Goal: Task Accomplishment & Management: Use online tool/utility

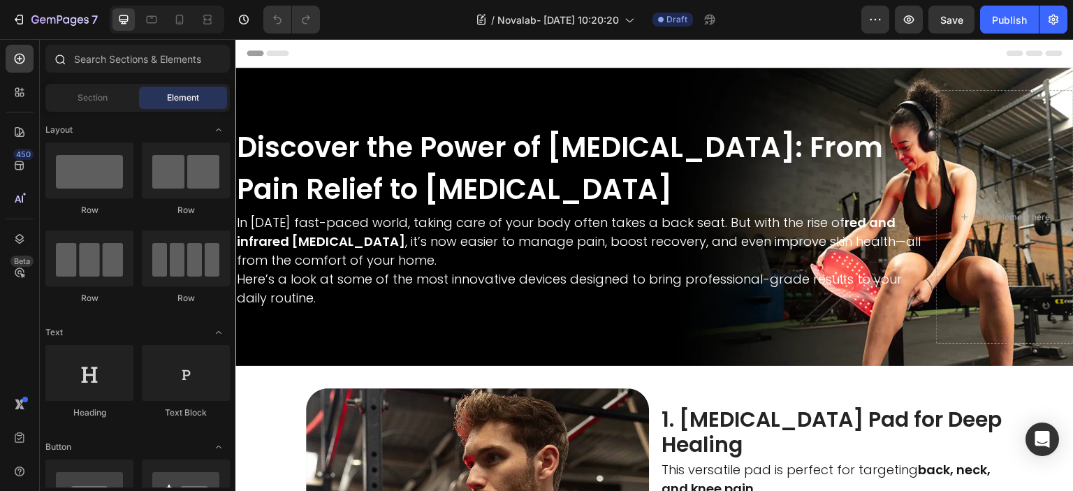
click at [45, 44] on div "Sections(18) Elements(83) Section Element Hero Section Product Detail Brands Tr…" at bounding box center [138, 265] width 196 height 452
click at [50, 29] on button "7" at bounding box center [55, 20] width 98 height 28
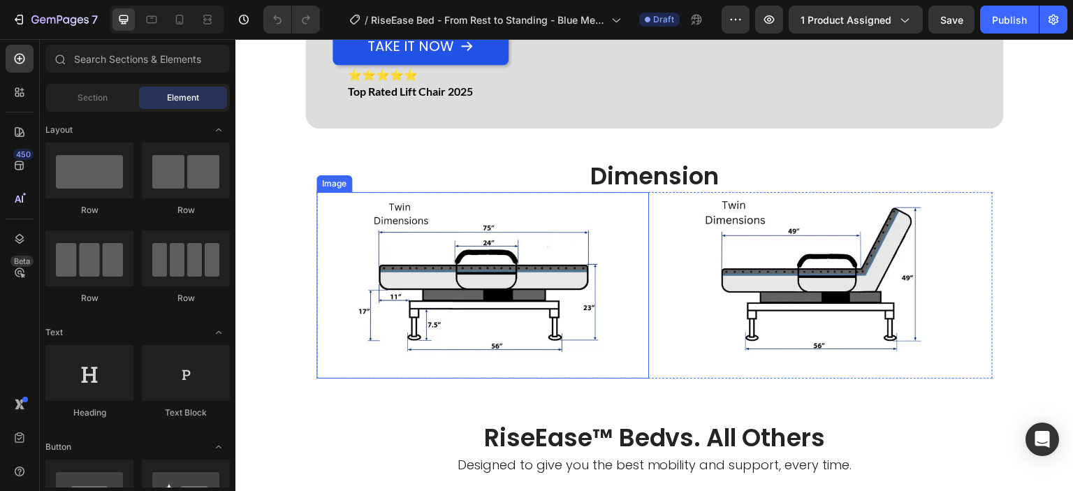
scroll to position [1859, 0]
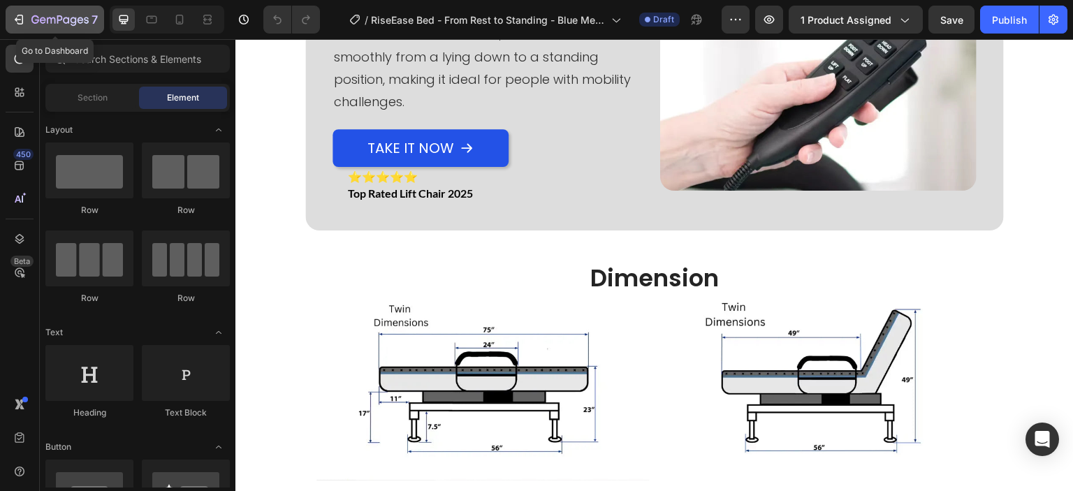
click at [18, 13] on icon "button" at bounding box center [19, 20] width 14 height 14
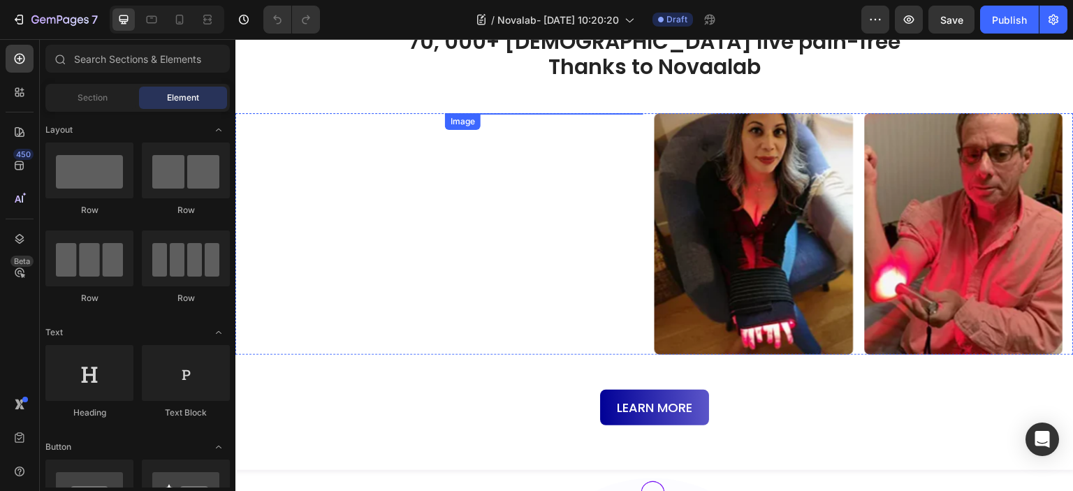
scroll to position [2379, 0]
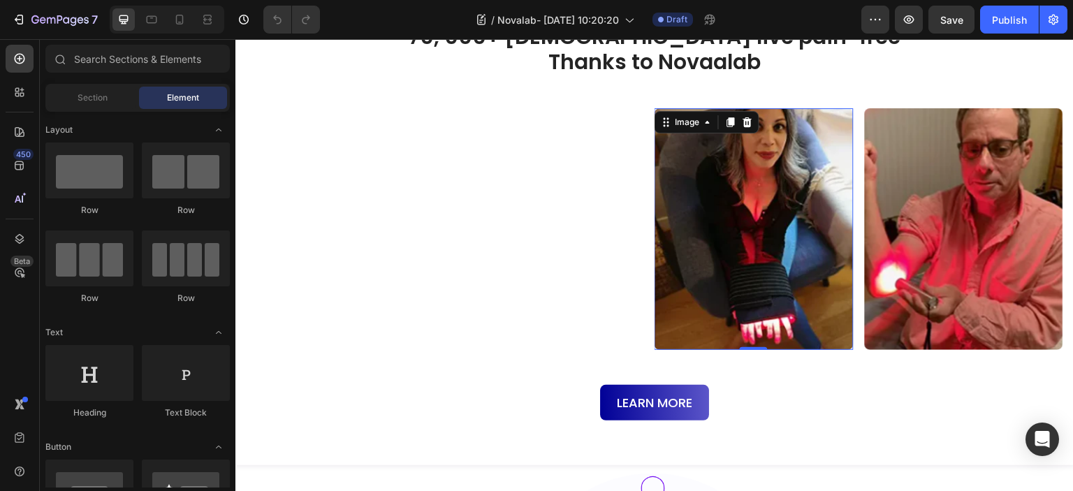
click at [733, 315] on img at bounding box center [753, 228] width 198 height 241
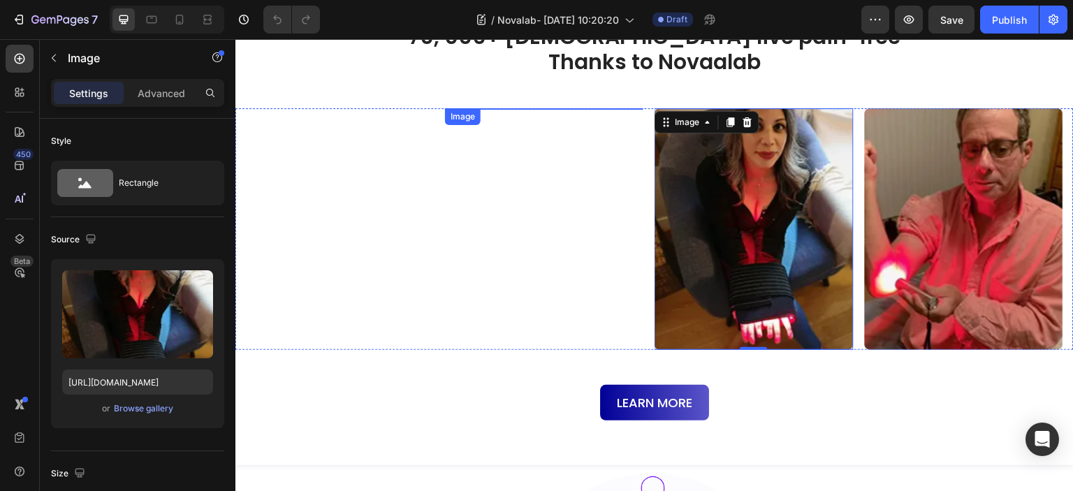
click at [610, 108] on img at bounding box center [544, 108] width 198 height 0
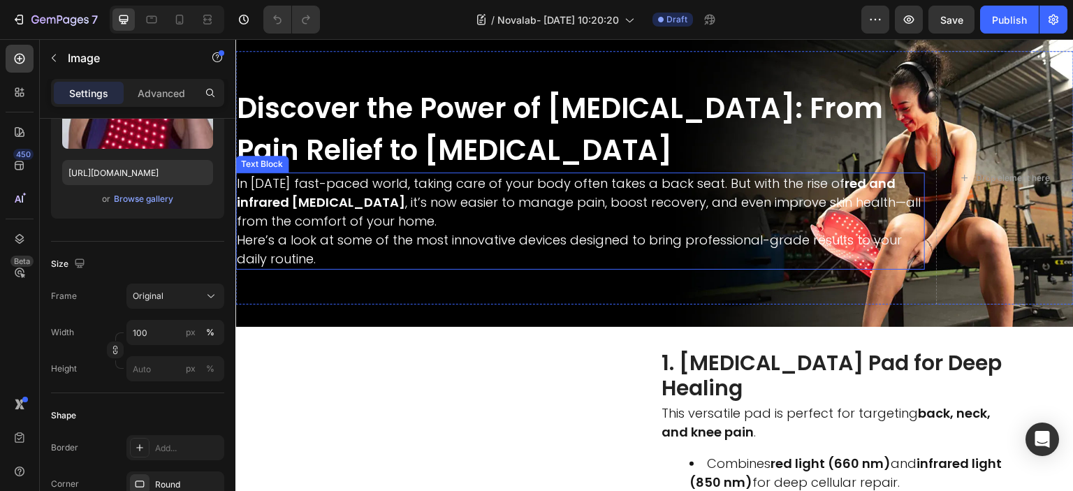
scroll to position [0, 0]
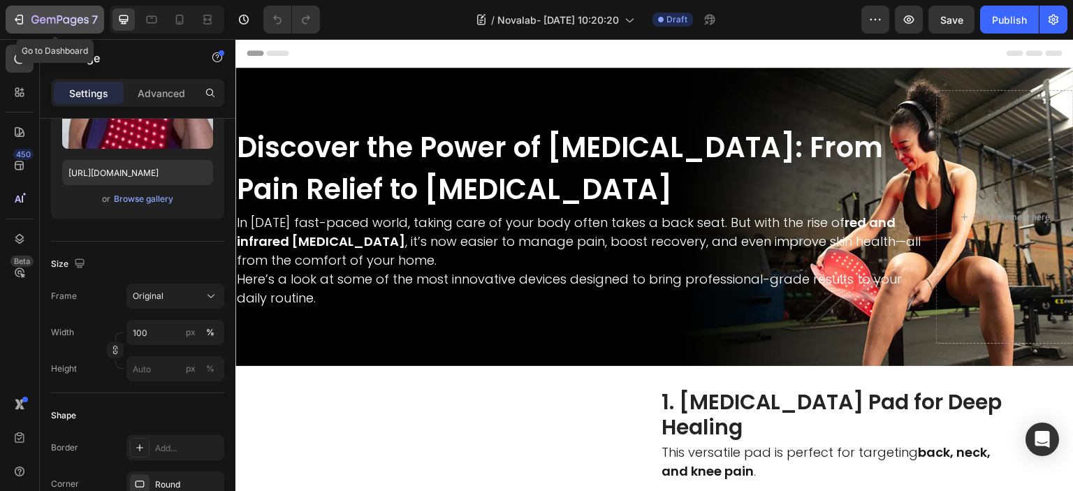
click at [58, 17] on icon "button" at bounding box center [60, 19] width 6 height 8
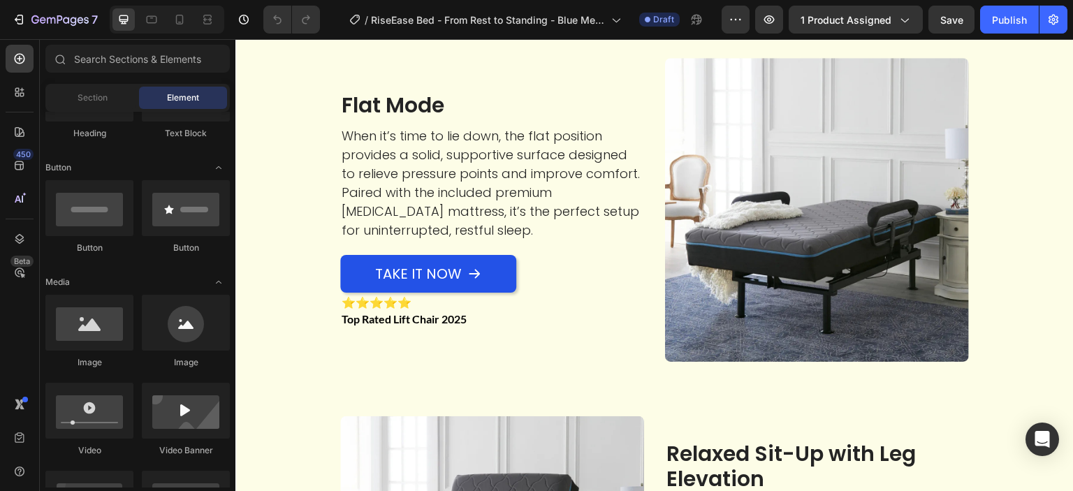
scroll to position [2624, 0]
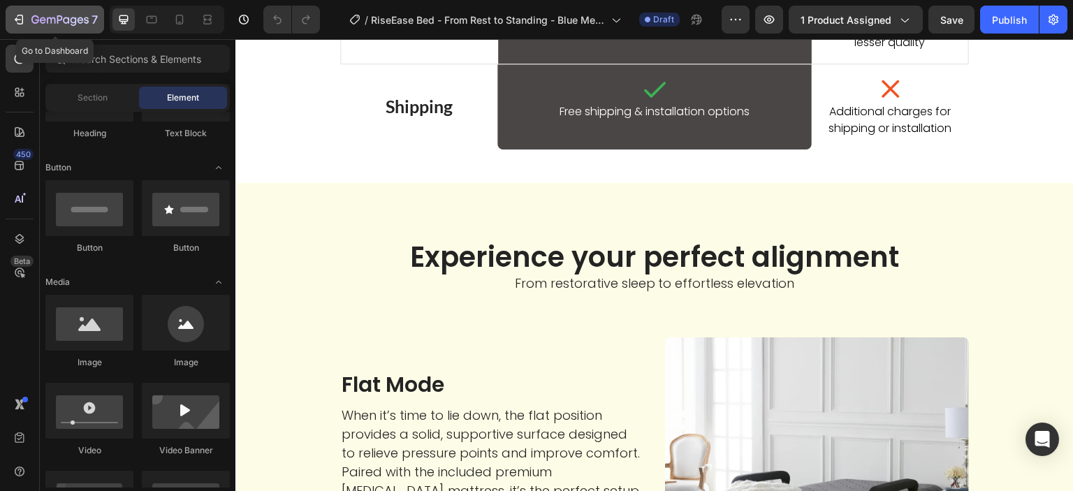
click at [39, 6] on button "7" at bounding box center [55, 20] width 98 height 28
